Goal: Book appointment/travel/reservation

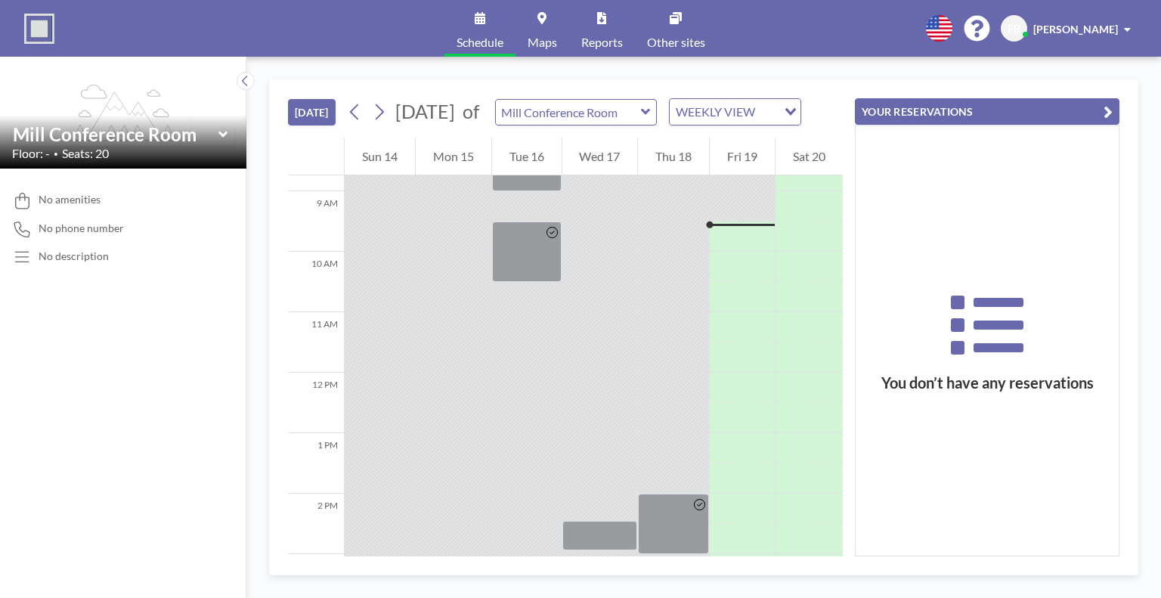
scroll to position [544, 0]
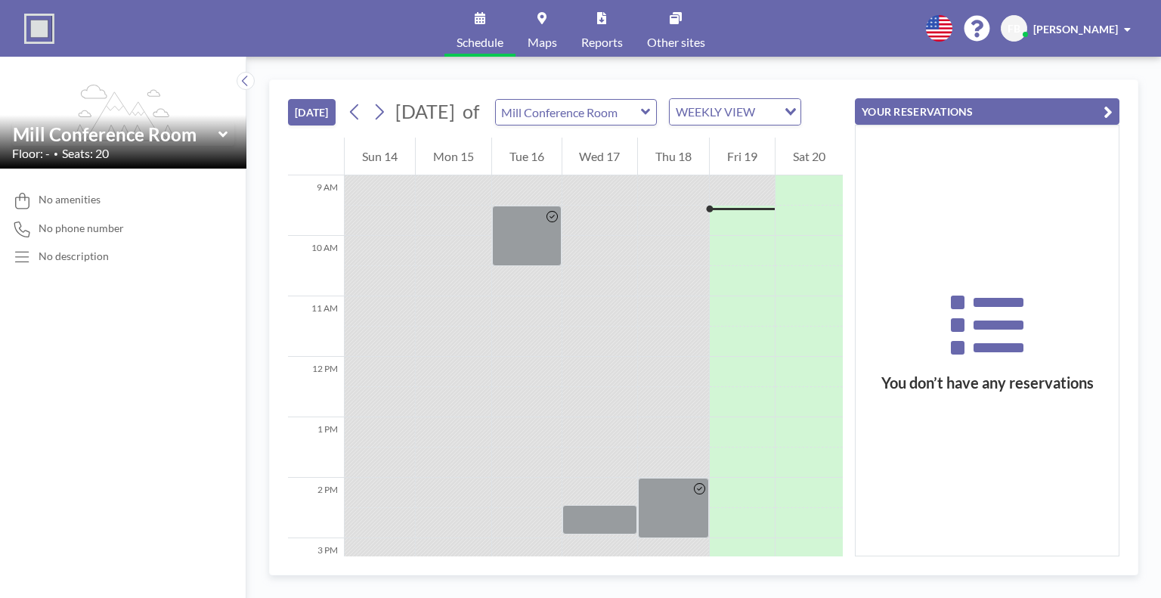
click at [651, 119] on icon at bounding box center [646, 111] width 10 height 15
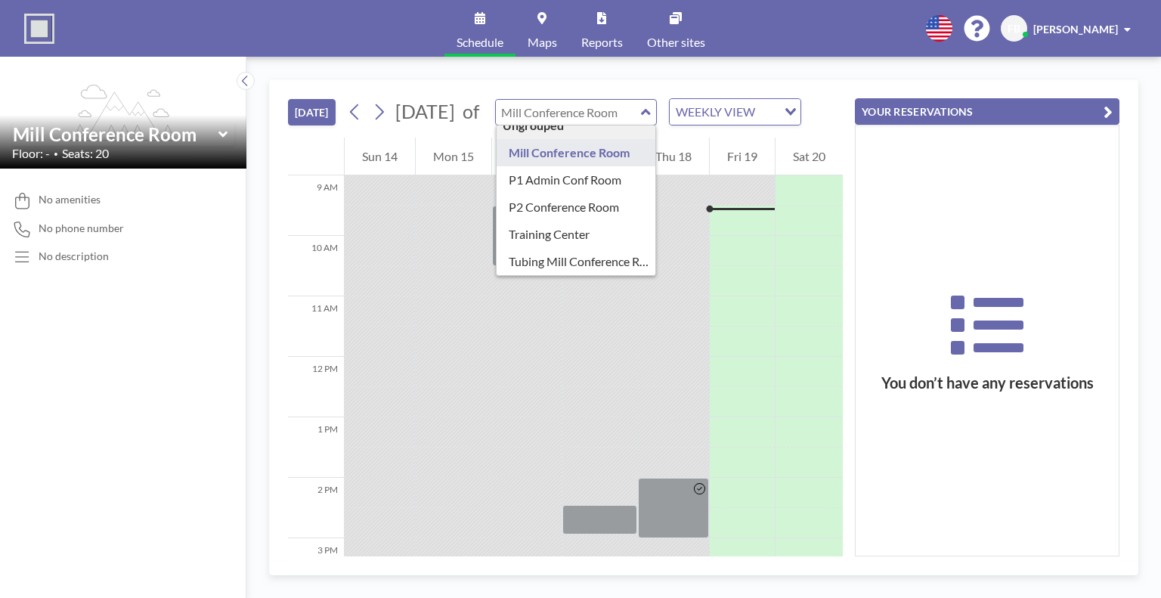
scroll to position [0, 0]
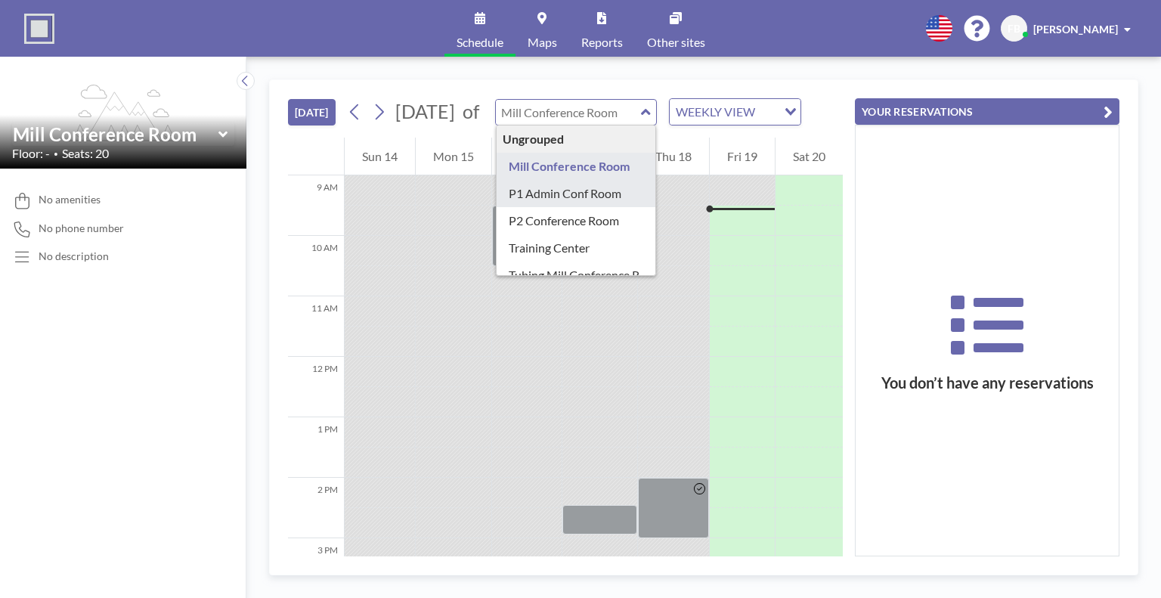
type input "P1 Admin Conf Room"
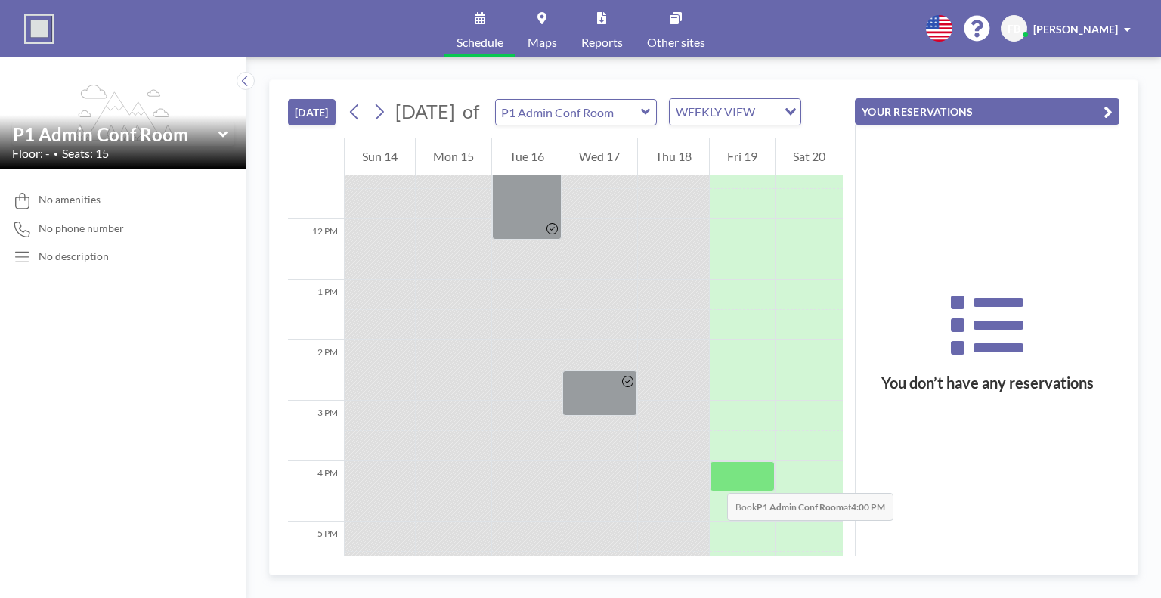
scroll to position [696, 0]
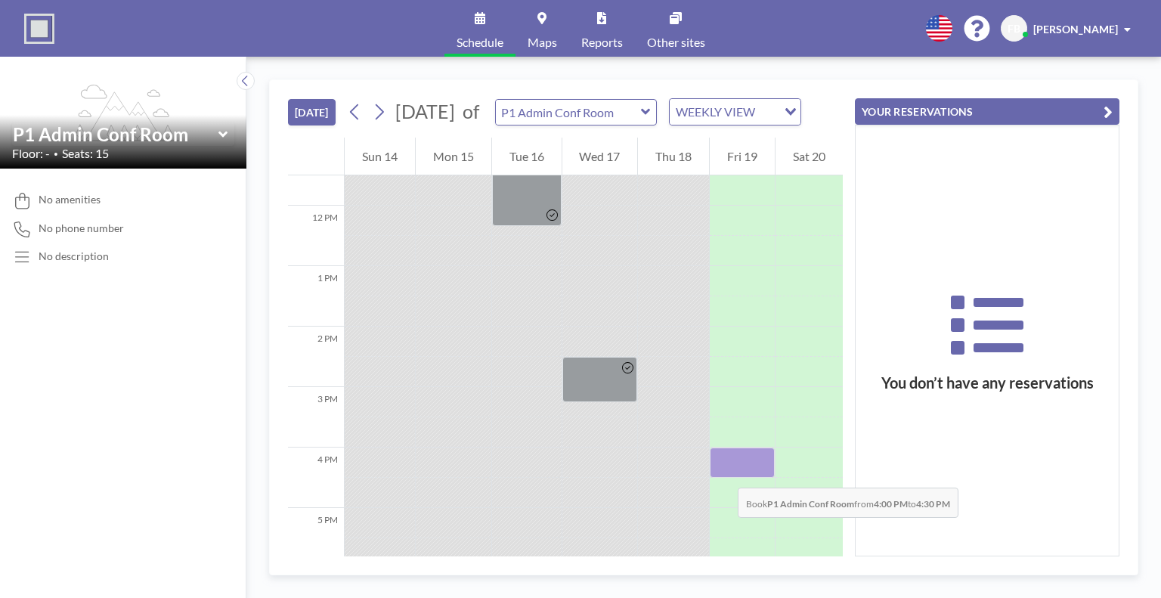
click at [723, 473] on div at bounding box center [742, 463] width 65 height 30
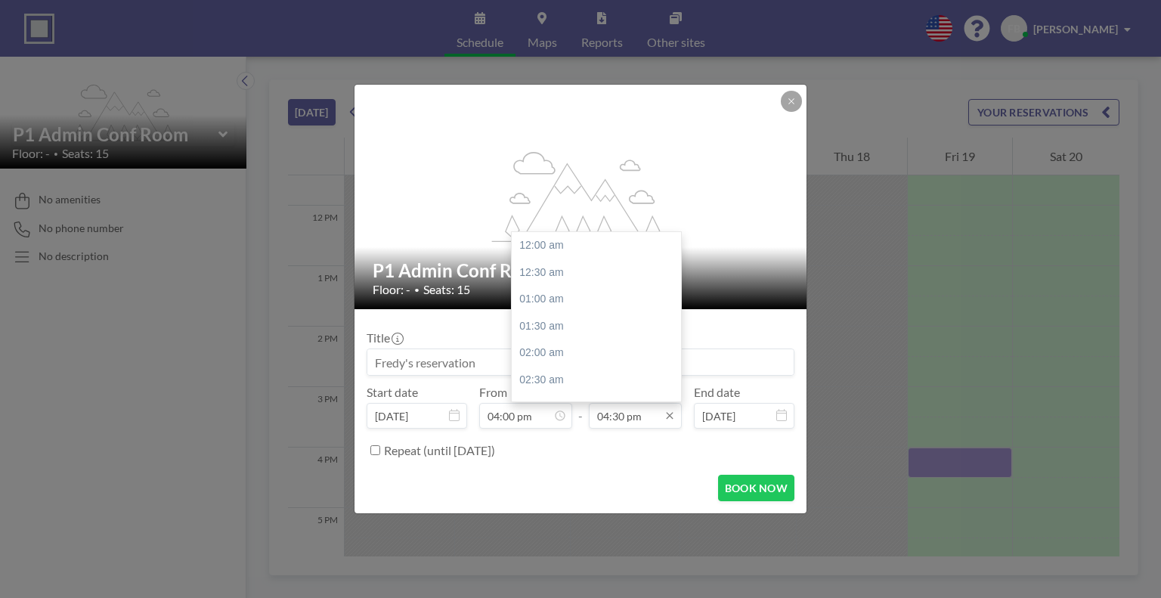
scroll to position [888, 0]
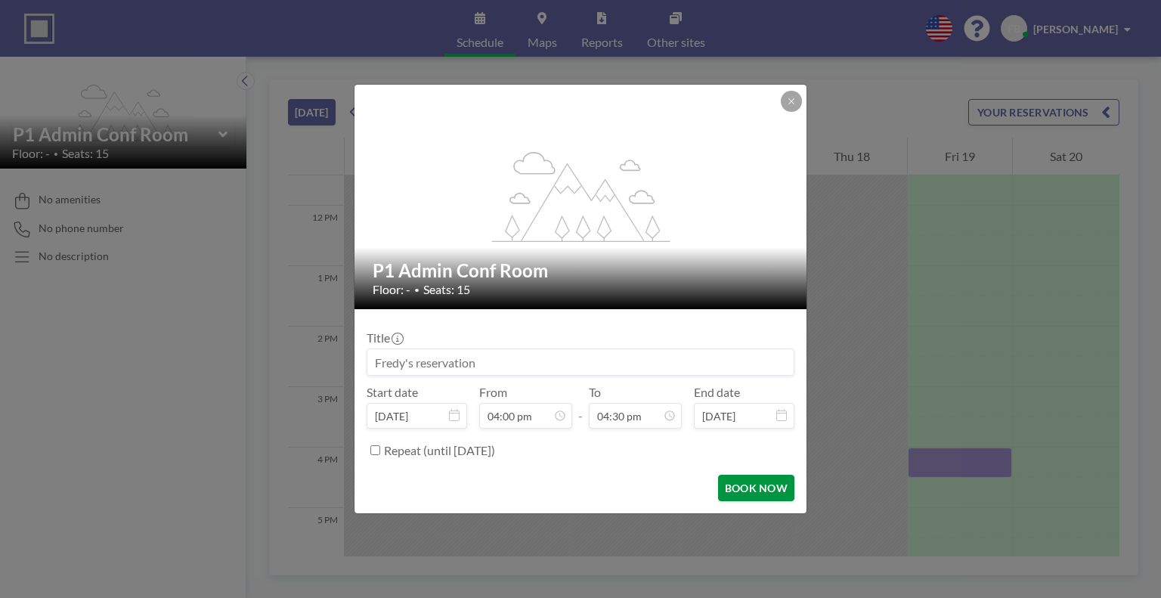
click at [761, 488] on button "BOOK NOW" at bounding box center [756, 488] width 76 height 26
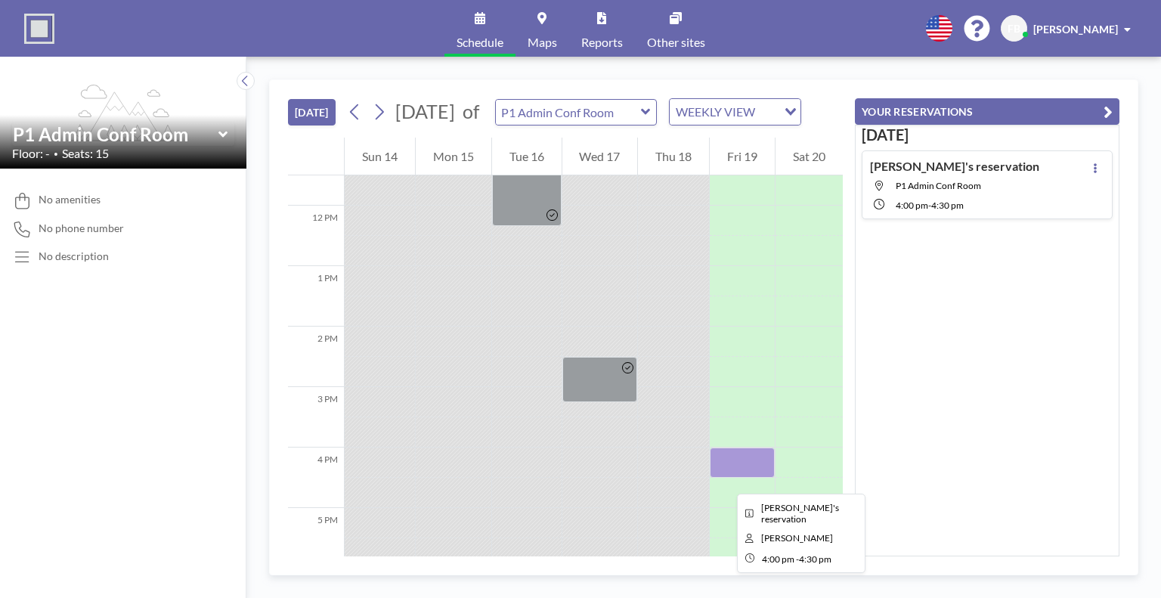
click at [725, 478] on div at bounding box center [742, 463] width 65 height 30
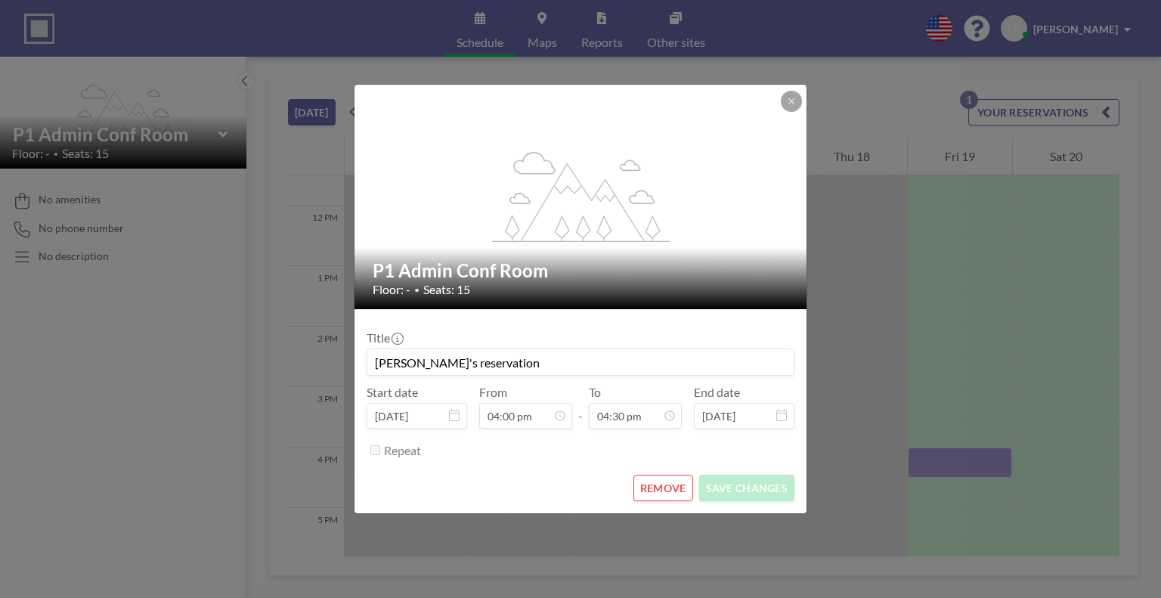
scroll to position [323, 0]
click at [375, 270] on h2 "P1 Admin Conf Room" at bounding box center [581, 270] width 417 height 23
click at [376, 269] on h2 "P1 Admin Conf Room" at bounding box center [581, 270] width 417 height 23
click at [517, 274] on h2 "P1 Admin Conf Room" at bounding box center [581, 270] width 417 height 23
click at [547, 264] on h2 "P1 Admin Conf Room" at bounding box center [581, 270] width 417 height 23
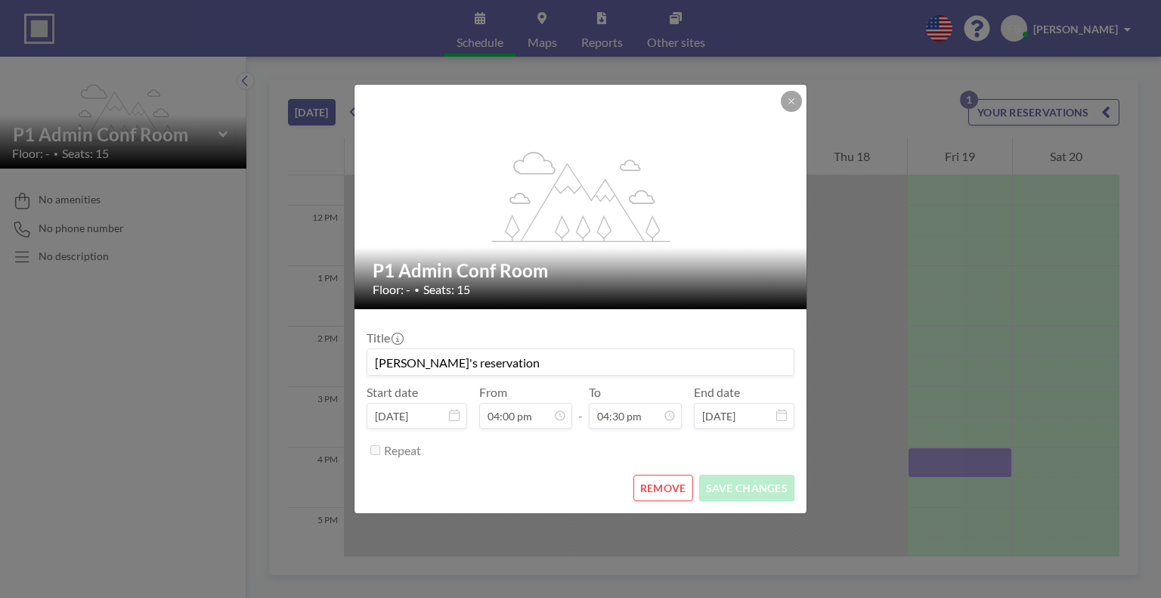
click at [547, 268] on h2 "P1 Admin Conf Room" at bounding box center [581, 270] width 417 height 23
click at [432, 268] on h2 "P1 Admin Conf Room" at bounding box center [581, 270] width 417 height 23
click at [487, 371] on input "[PERSON_NAME]'s reservation" at bounding box center [580, 362] width 426 height 26
drag, startPoint x: 494, startPoint y: 358, endPoint x: 474, endPoint y: 359, distance: 19.7
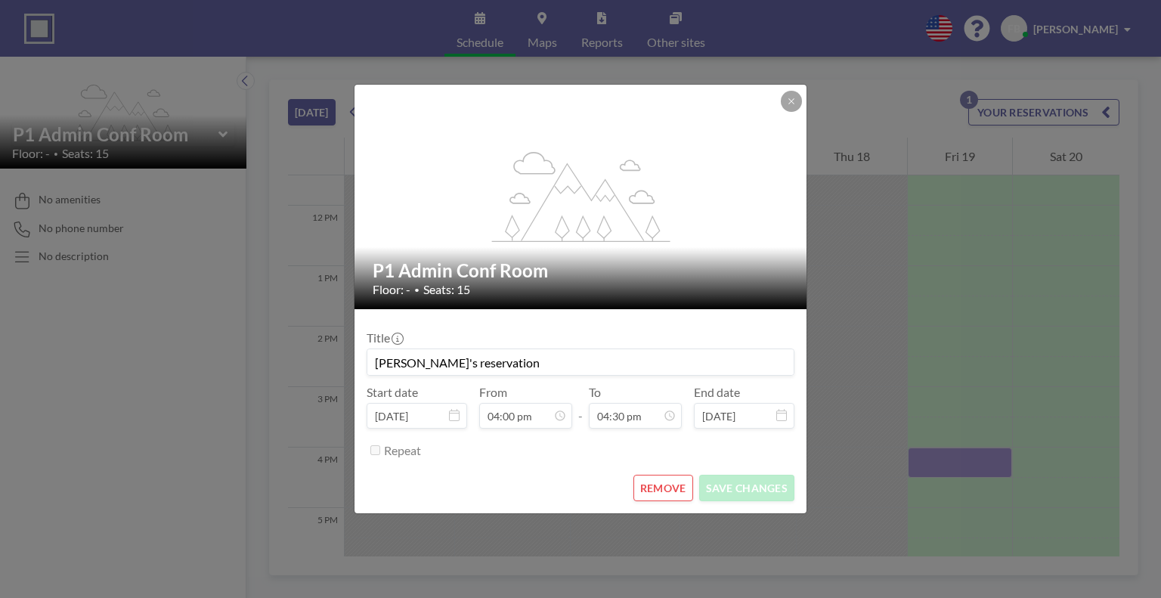
click at [474, 359] on input "[PERSON_NAME]'s reservation" at bounding box center [580, 362] width 426 height 26
drag, startPoint x: 371, startPoint y: 360, endPoint x: 538, endPoint y: 362, distance: 167.1
click at [538, 362] on input "[PERSON_NAME]'s reservation" at bounding box center [580, 362] width 426 height 26
type input "API Audit-Closing Meeting"
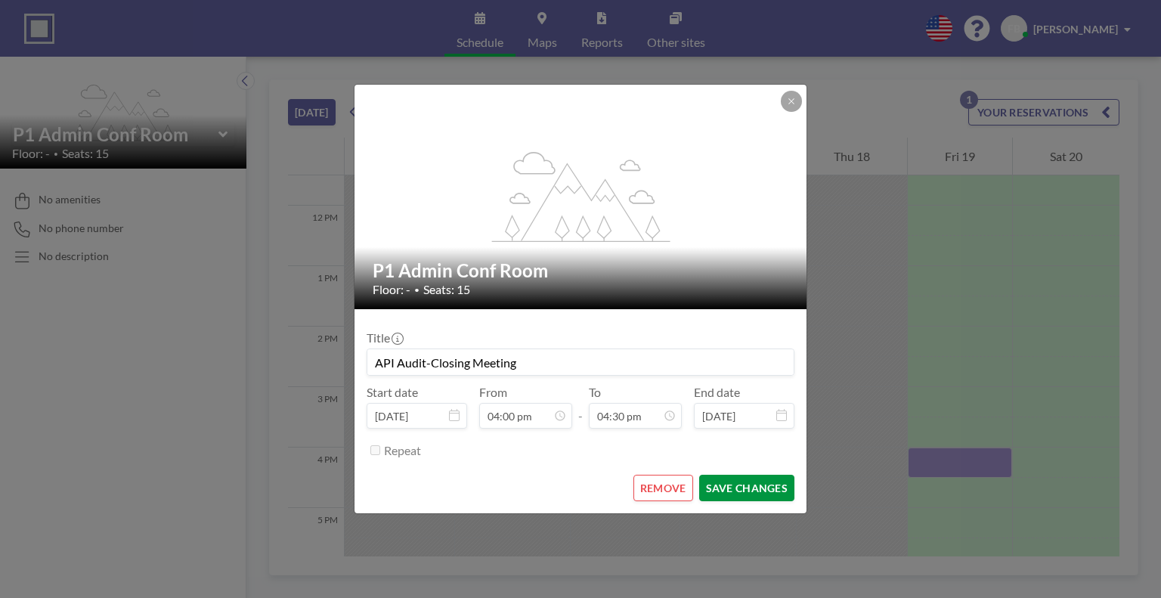
click at [777, 492] on button "SAVE CHANGES" at bounding box center [746, 488] width 95 height 26
